Goal: Task Accomplishment & Management: Complete application form

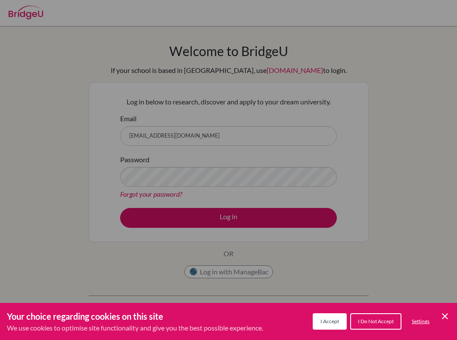
click at [309, 319] on div "Your choice regarding cookies on this site We use cookies to optimise site func…" at bounding box center [228, 320] width 457 height 37
click at [323, 321] on span "I Accept" at bounding box center [330, 321] width 19 height 6
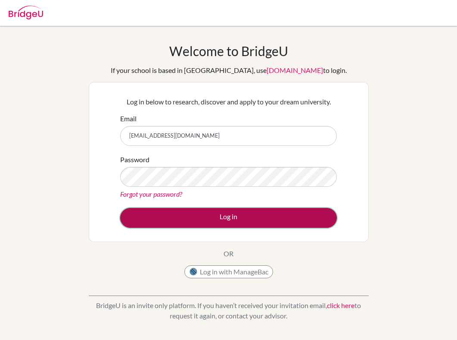
click at [190, 211] on button "Log in" at bounding box center [228, 218] width 217 height 20
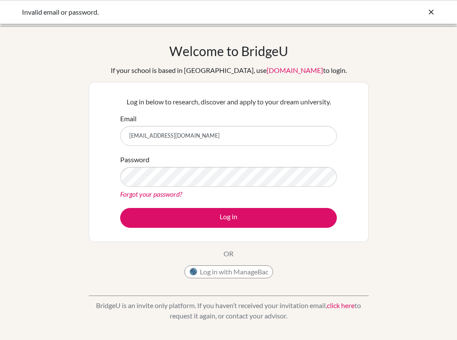
click at [277, 74] on link "[DOMAIN_NAME]" at bounding box center [295, 70] width 56 height 8
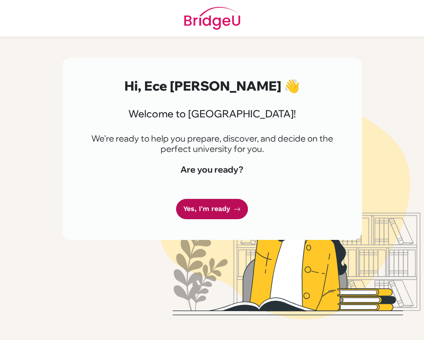
click at [213, 209] on link "Yes, I'm ready" at bounding box center [212, 209] width 72 height 20
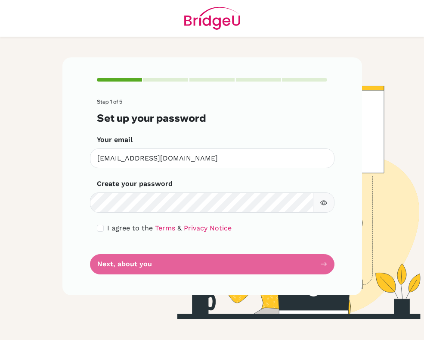
click at [324, 205] on icon "button" at bounding box center [324, 202] width 7 height 5
click at [100, 230] on input "checkbox" at bounding box center [100, 227] width 7 height 7
checkbox input "true"
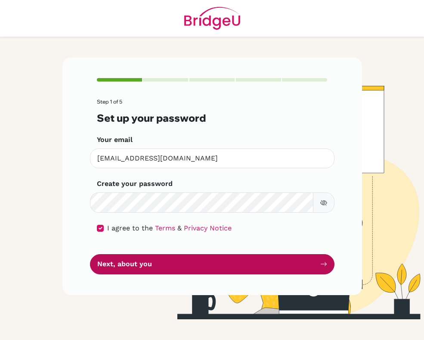
click at [130, 269] on button "Next, about you" at bounding box center [212, 264] width 245 height 20
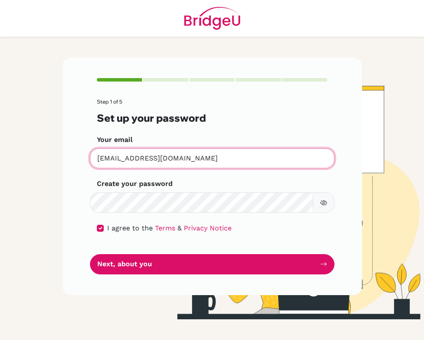
drag, startPoint x: 191, startPoint y: 162, endPoint x: 67, endPoint y: 161, distance: 124.5
click at [70, 161] on div "Step 1 of 5 Set up your password Your email 16048@blisankara.org Invalid email …" at bounding box center [212, 175] width 300 height 237
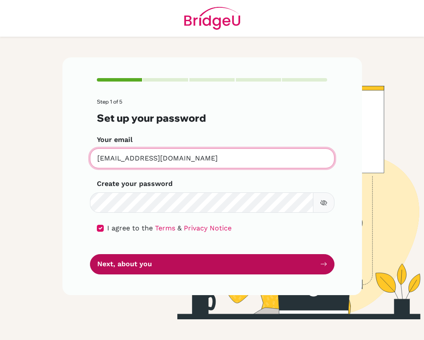
type input "ecechloeuni@gmail.com"
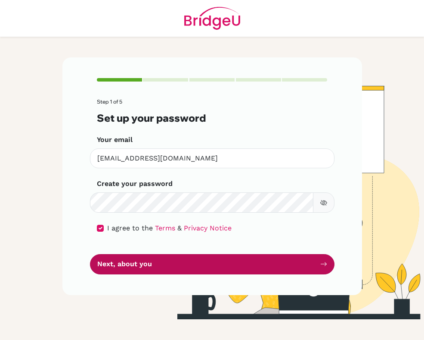
click at [131, 266] on button "Next, about you" at bounding box center [212, 264] width 245 height 20
